Goal: Task Accomplishment & Management: Complete application form

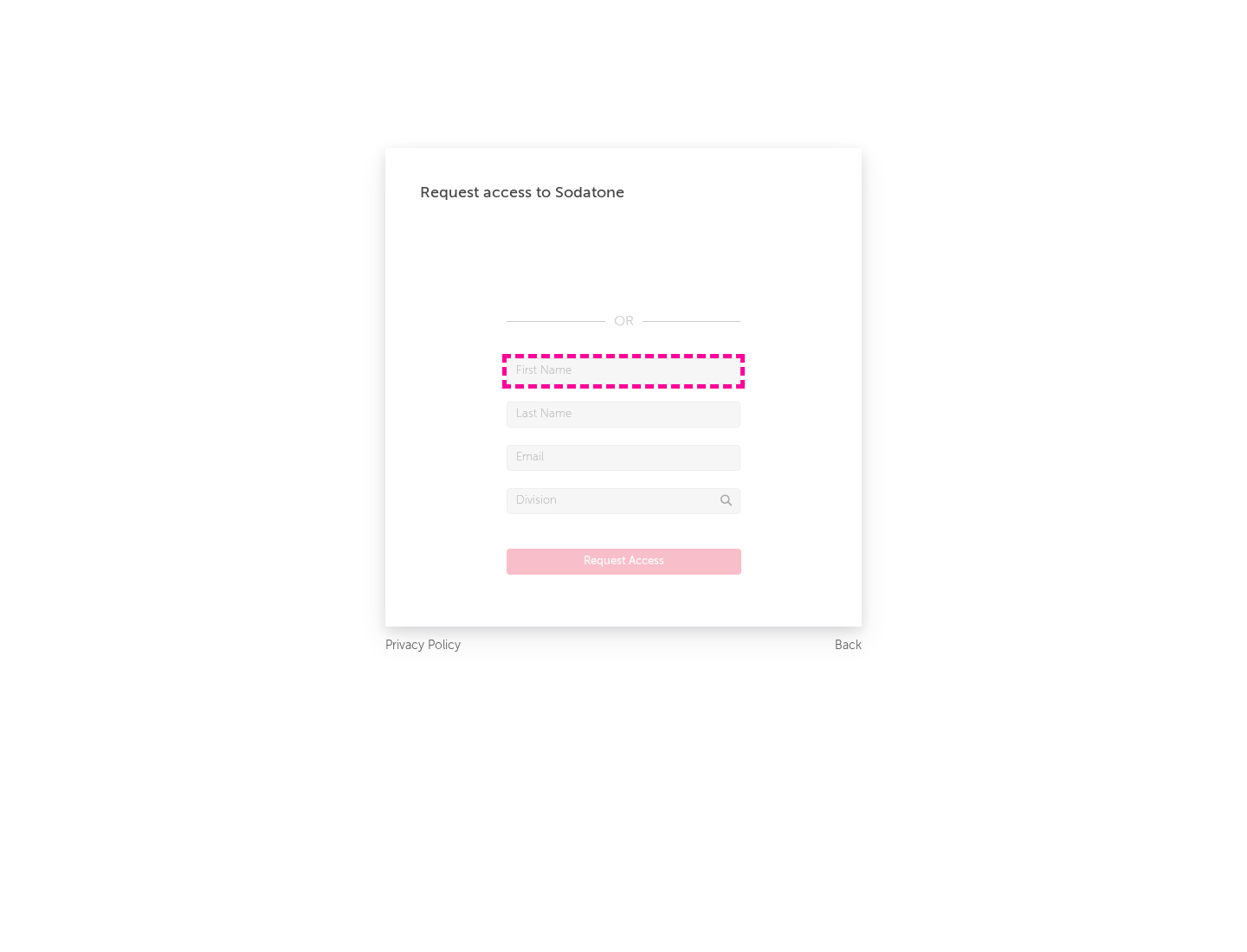
click at [624, 371] on input "text" at bounding box center [623, 372] width 233 height 26
type input "[PERSON_NAME]"
click at [624, 413] on input "text" at bounding box center [623, 414] width 233 height 26
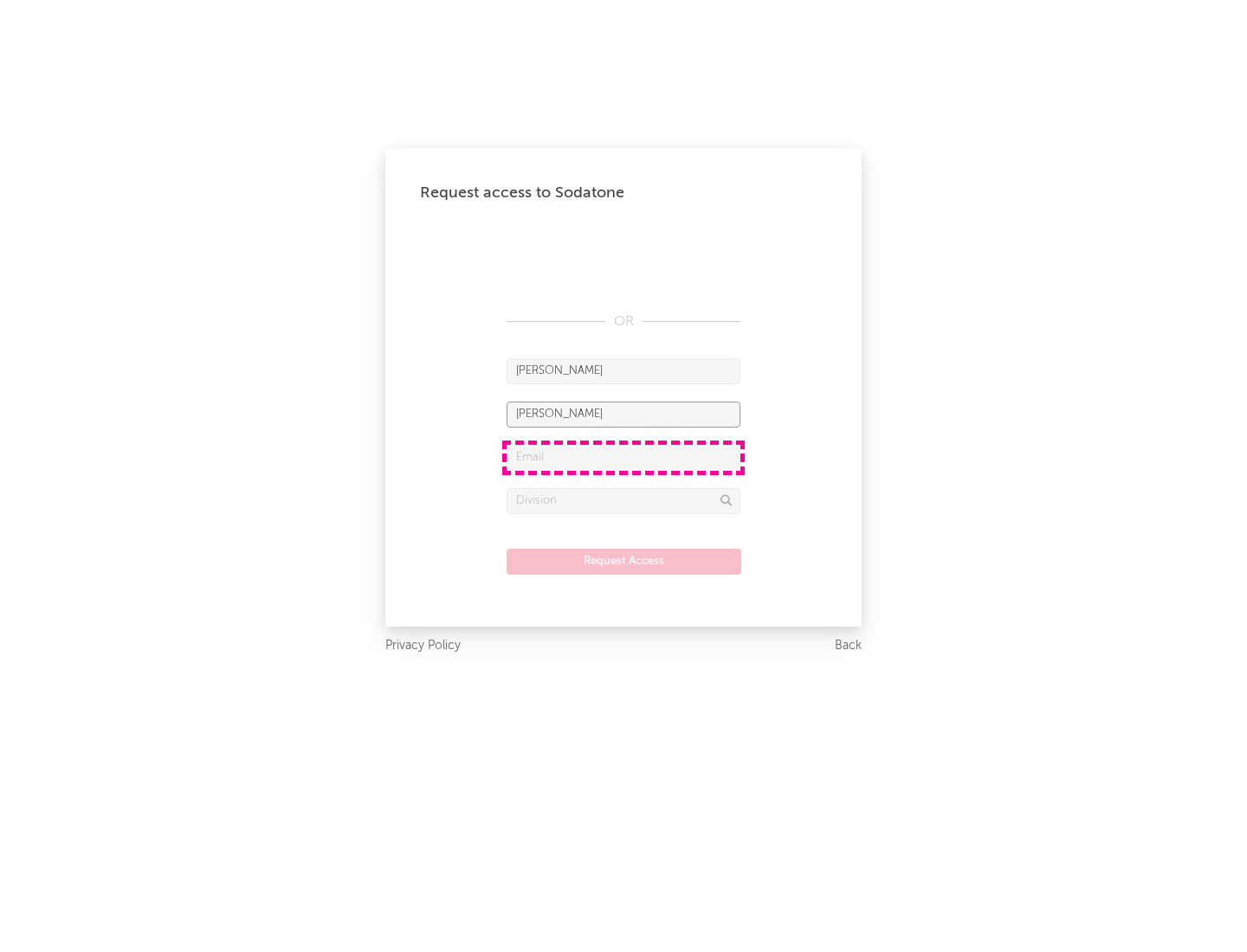
type input "[PERSON_NAME]"
click at [624, 457] on input "text" at bounding box center [623, 458] width 233 height 26
type input "[EMAIL_ADDRESS][DOMAIN_NAME]"
click at [624, 500] on input "text" at bounding box center [623, 501] width 233 height 26
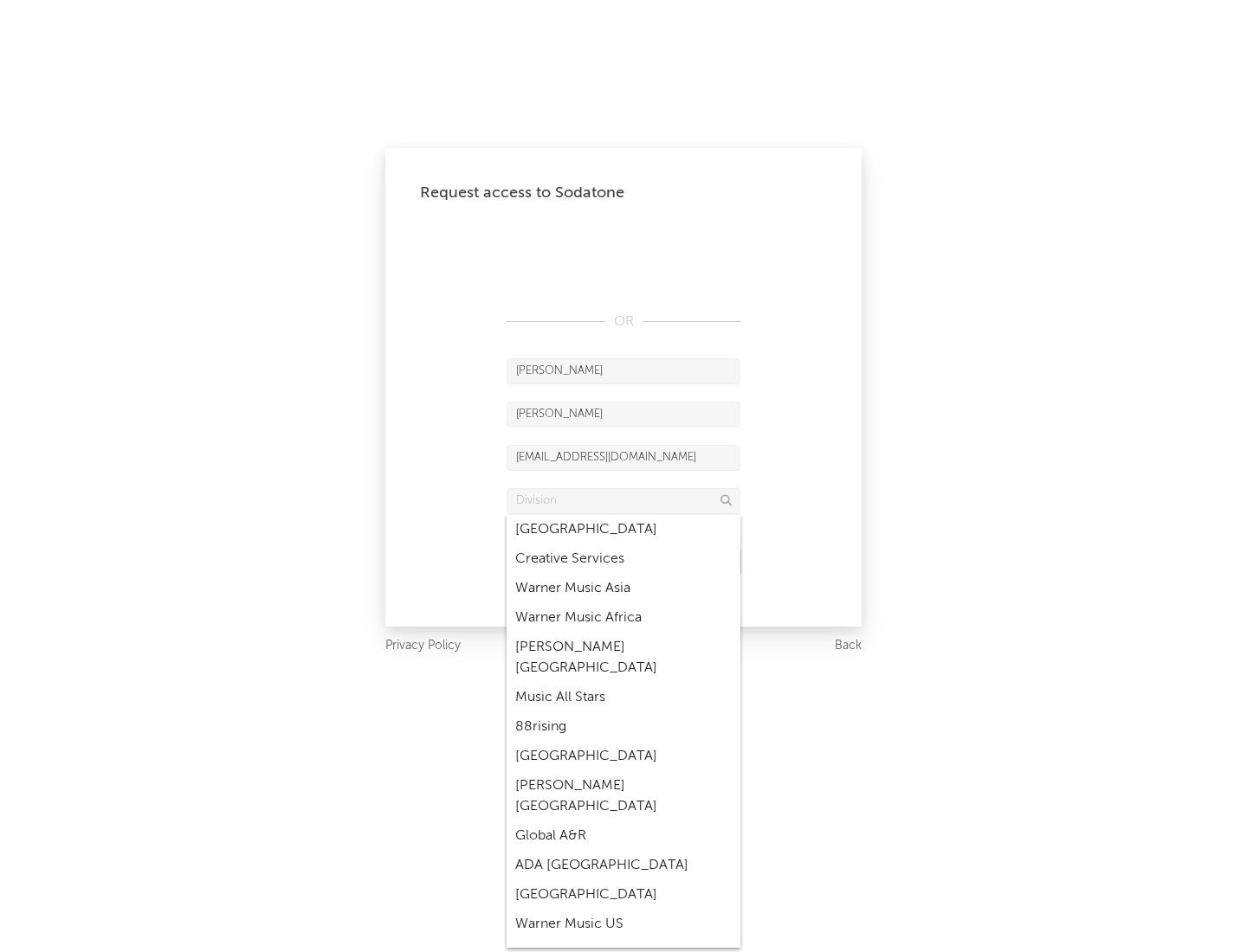
click at [624, 683] on div "Music All Stars" at bounding box center [623, 698] width 233 height 30
type input "Music All Stars"
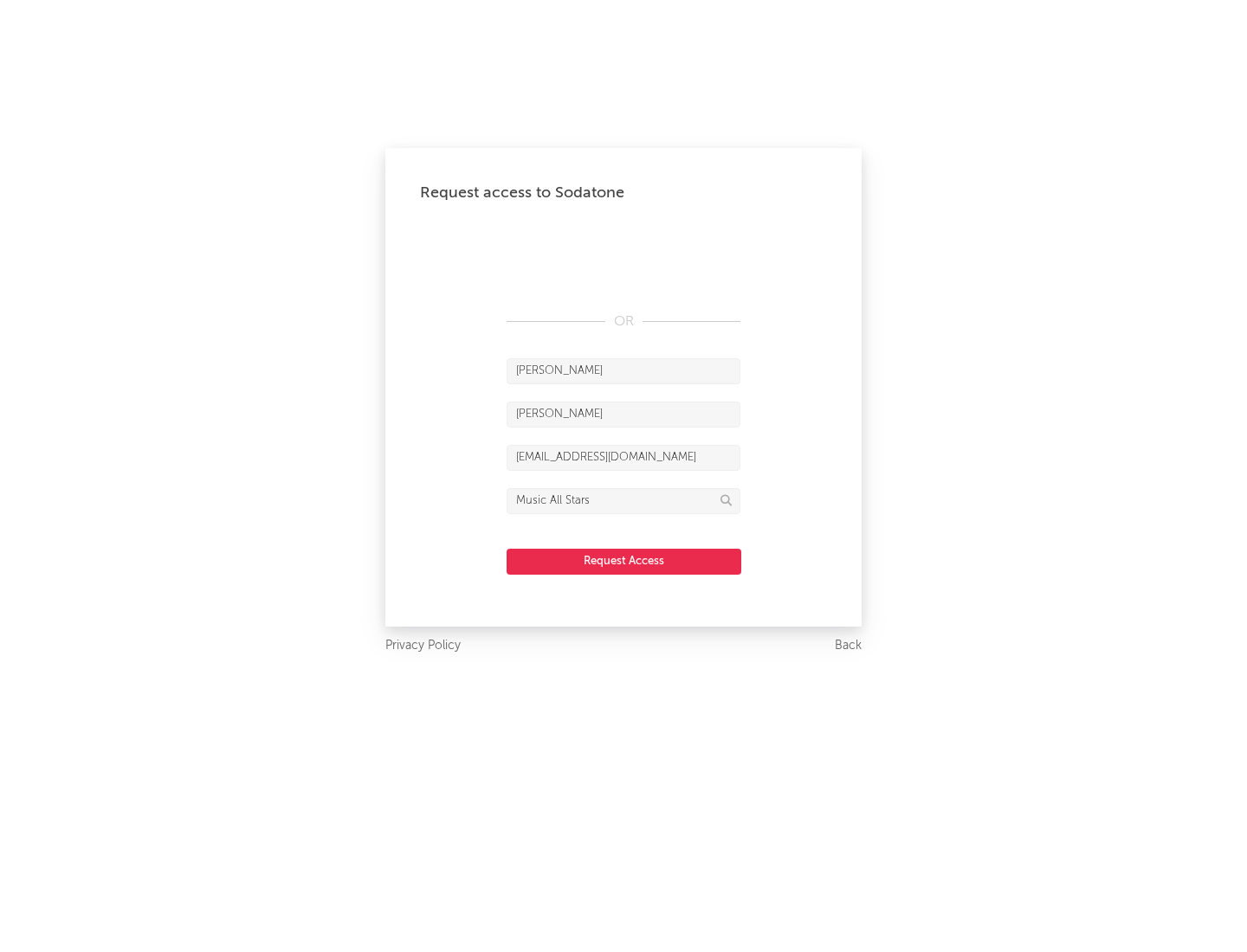
click at [624, 560] on button "Request Access" at bounding box center [624, 562] width 234 height 26
